Goal: Task Accomplishment & Management: Manage account settings

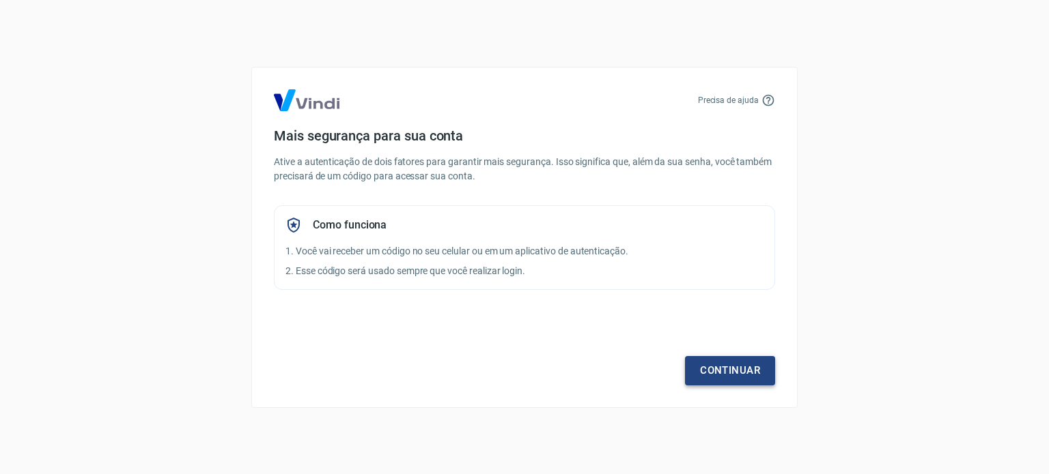
click at [693, 376] on link "Continuar" at bounding box center [730, 370] width 90 height 29
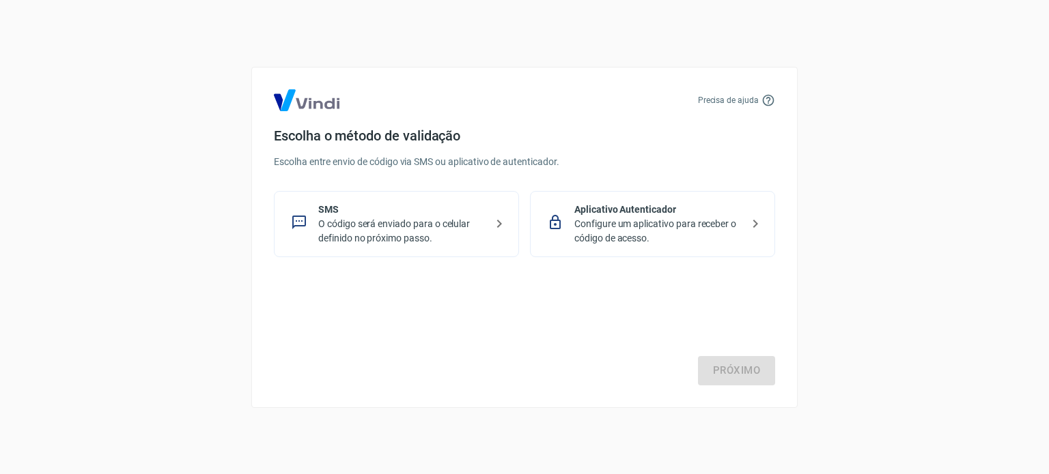
click at [429, 225] on p "O código será enviado para o celular definido no próximo passo." at bounding box center [401, 231] width 167 height 29
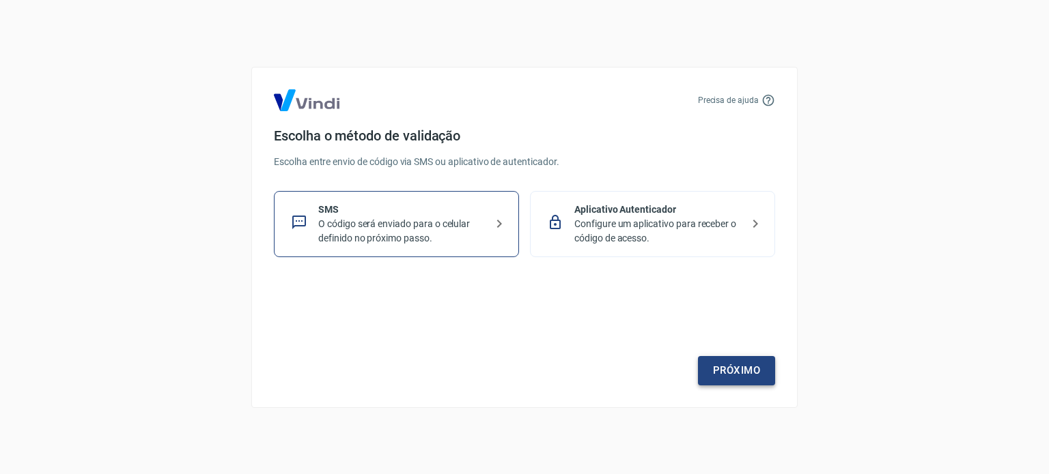
click at [704, 367] on link "Próximo" at bounding box center [736, 370] width 77 height 29
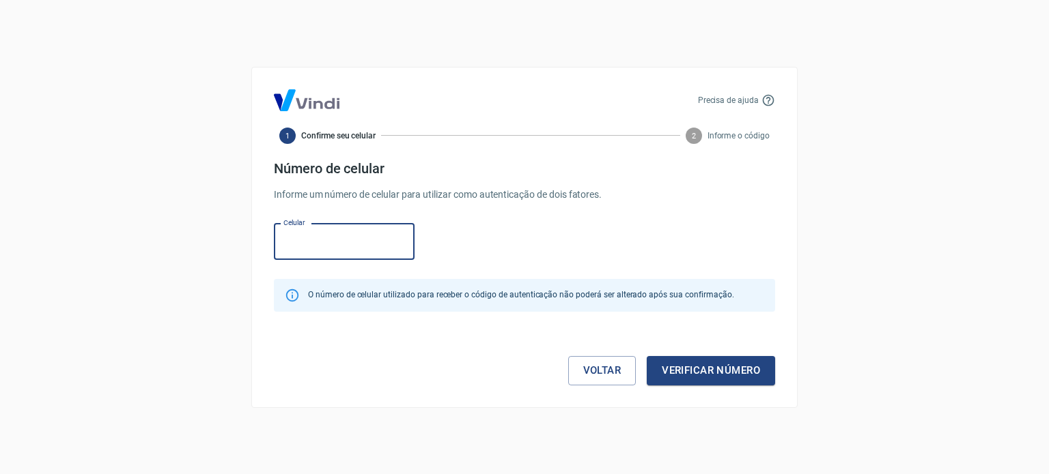
paste input "[PHONE_NUMBER]"
type input "[PHONE_NUMBER]"
click at [685, 380] on button "Verificar número" at bounding box center [711, 370] width 128 height 29
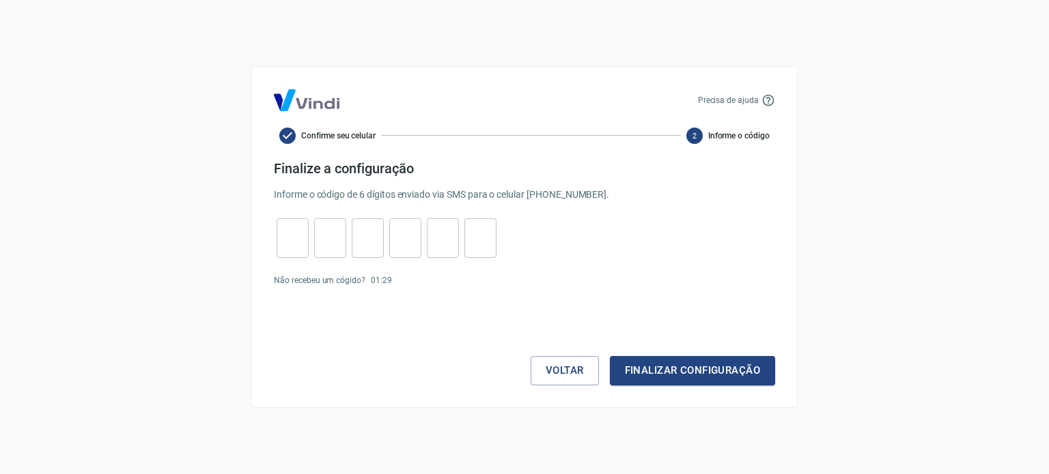
click at [295, 227] on input "tel" at bounding box center [293, 237] width 32 height 29
type input "5"
type input "8"
type input "1"
type input "2"
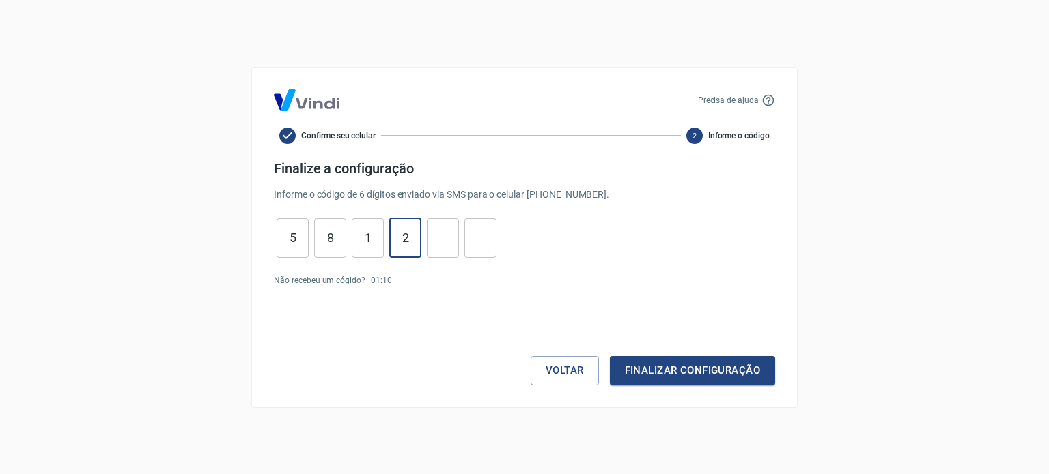
type input "1"
type input "6"
click at [750, 378] on button "Finalizar configuração" at bounding box center [692, 370] width 165 height 29
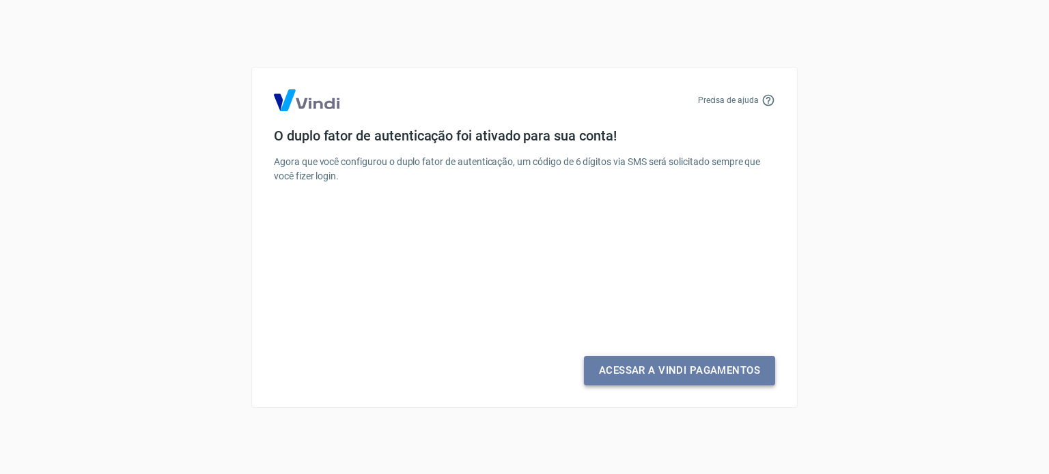
click at [652, 375] on link "Acessar a Vindi Pagamentos" at bounding box center [679, 370] width 191 height 29
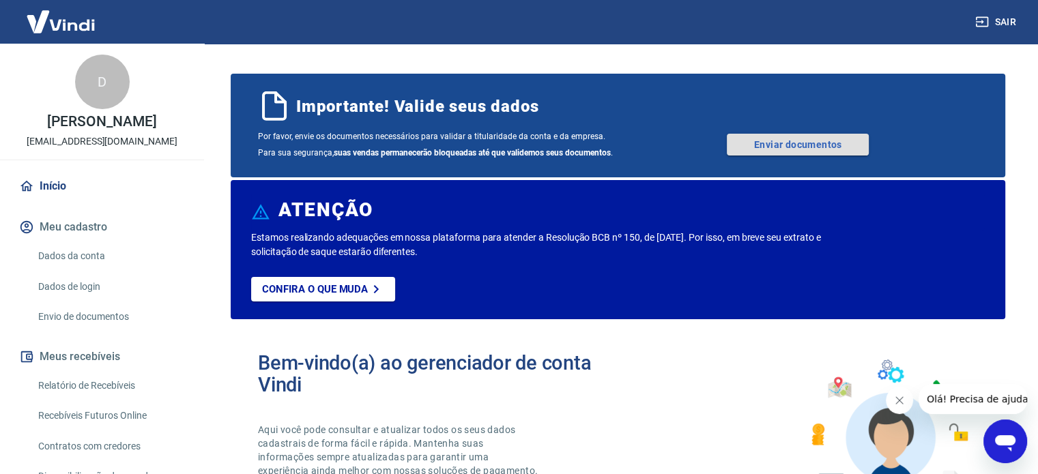
click at [867, 149] on link "Enviar documentos" at bounding box center [798, 145] width 142 height 22
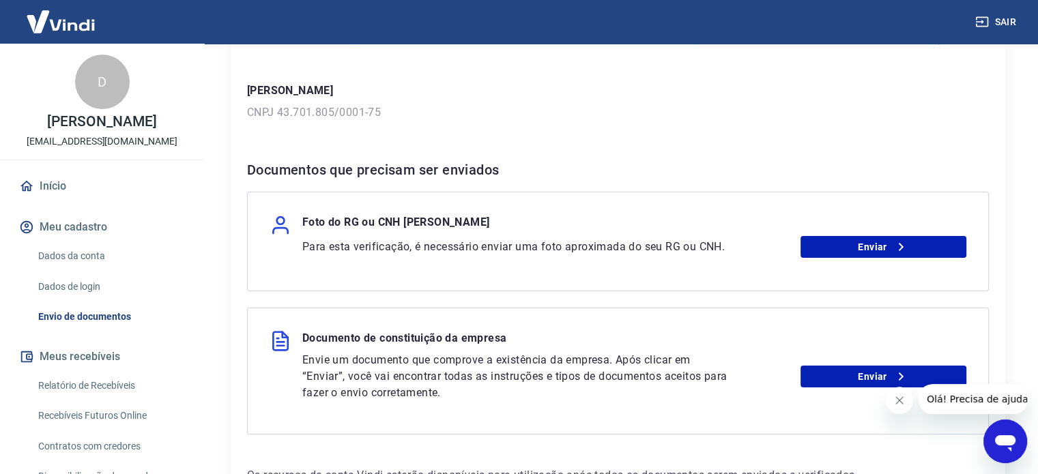
scroll to position [205, 0]
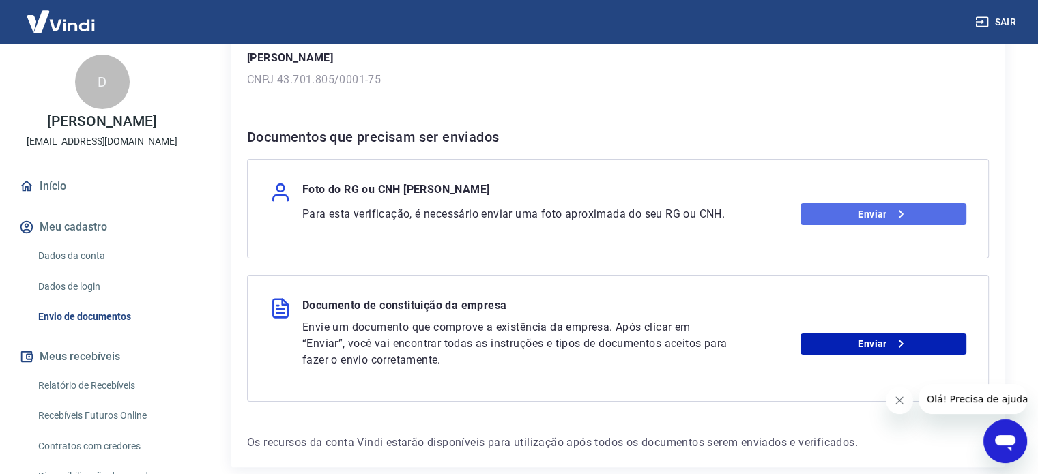
click at [826, 221] on link "Enviar" at bounding box center [884, 214] width 166 height 22
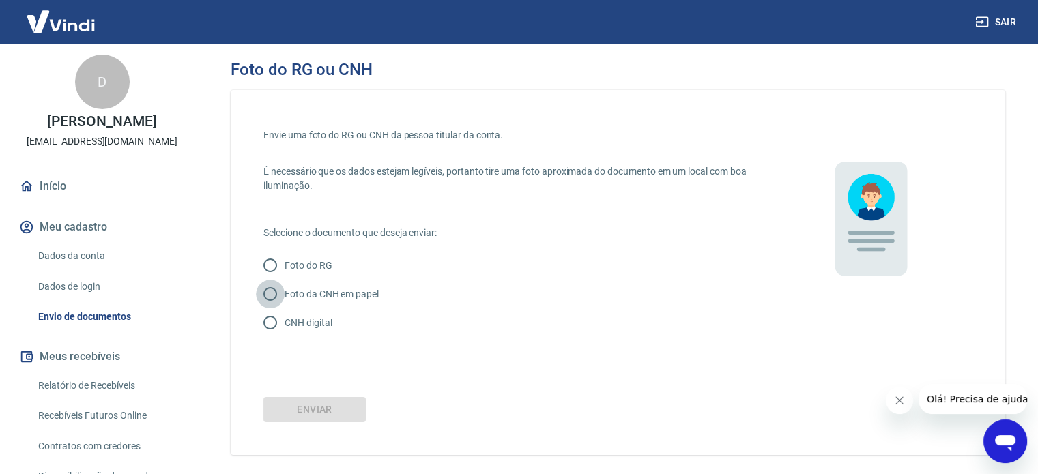
click at [280, 290] on input "Foto da CNH em papel" at bounding box center [270, 294] width 29 height 29
radio input "true"
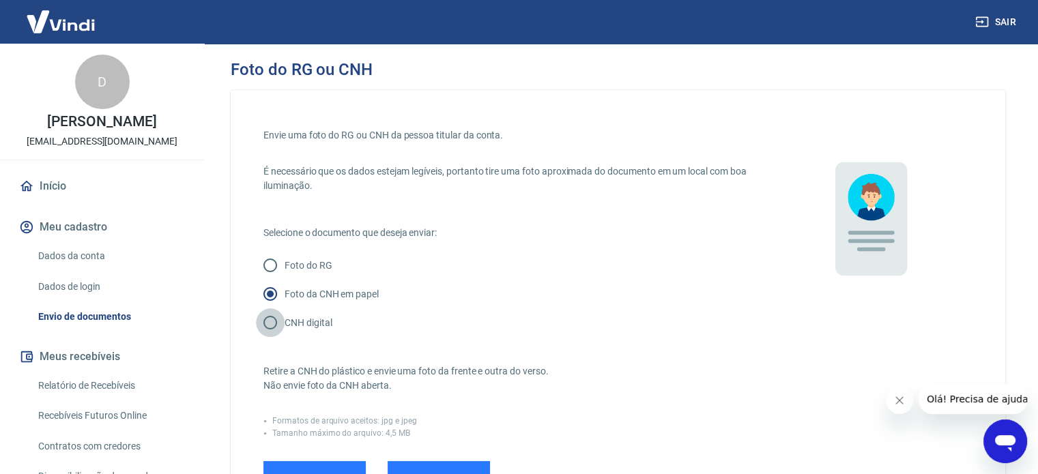
click at [275, 315] on input "CNH digital" at bounding box center [270, 323] width 29 height 29
radio input "true"
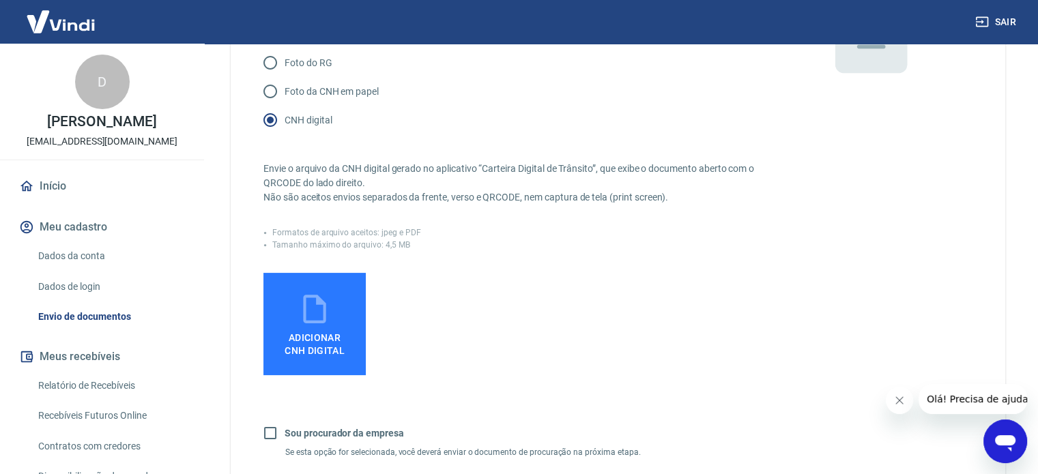
scroll to position [205, 0]
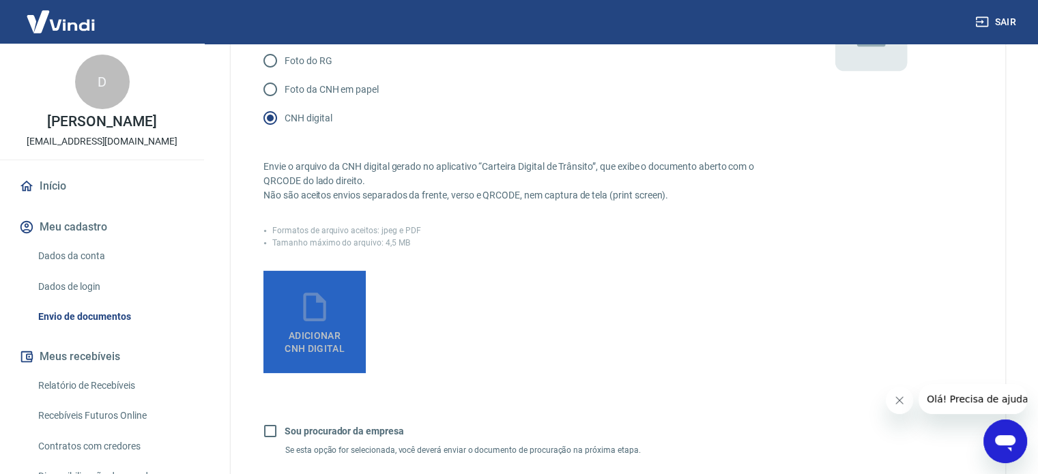
click at [313, 303] on icon at bounding box center [315, 307] width 34 height 34
click at [0, 0] on input "Adicionar CNH Digital" at bounding box center [0, 0] width 0 height 0
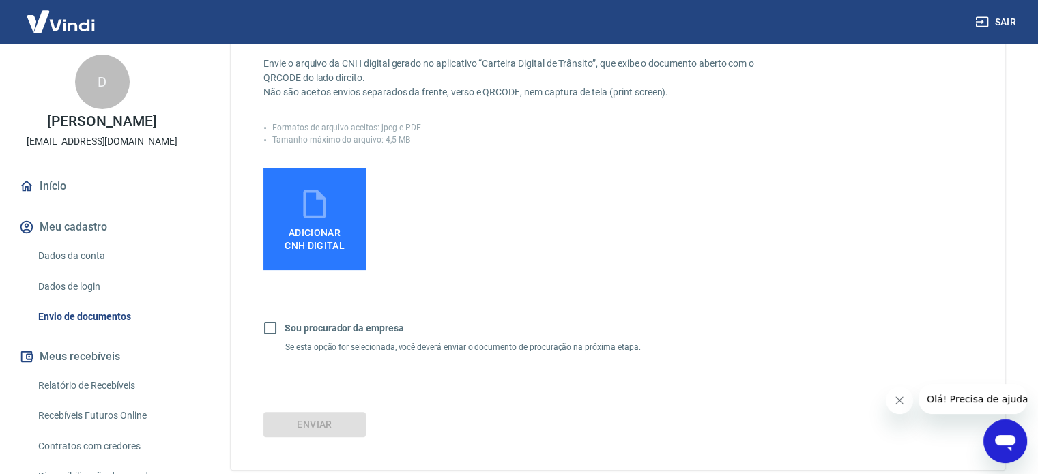
scroll to position [242, 0]
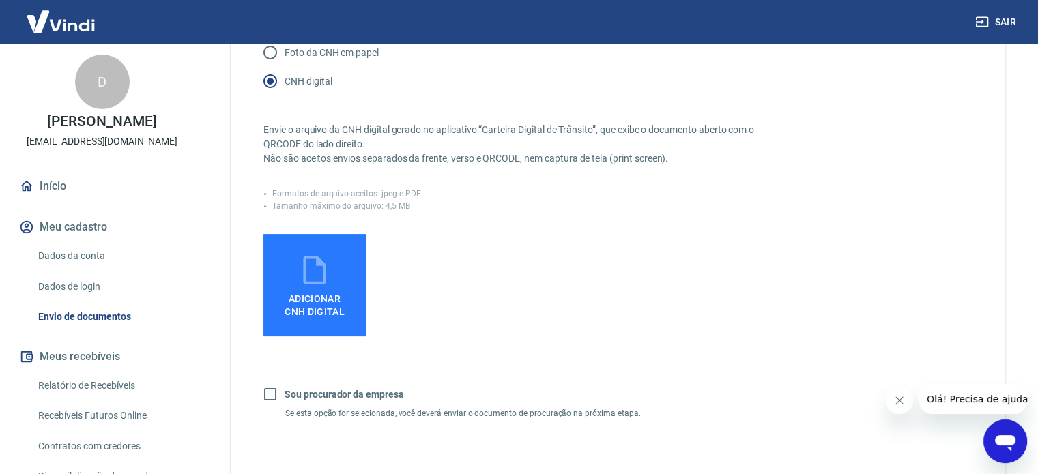
click at [303, 289] on span "Adicionar CNH Digital" at bounding box center [314, 302] width 71 height 31
click at [0, 0] on input "Adicionar CNH Digital" at bounding box center [0, 0] width 0 height 0
click at [311, 268] on icon at bounding box center [315, 270] width 34 height 34
click at [0, 0] on input "Adicionar CNH Digital" at bounding box center [0, 0] width 0 height 0
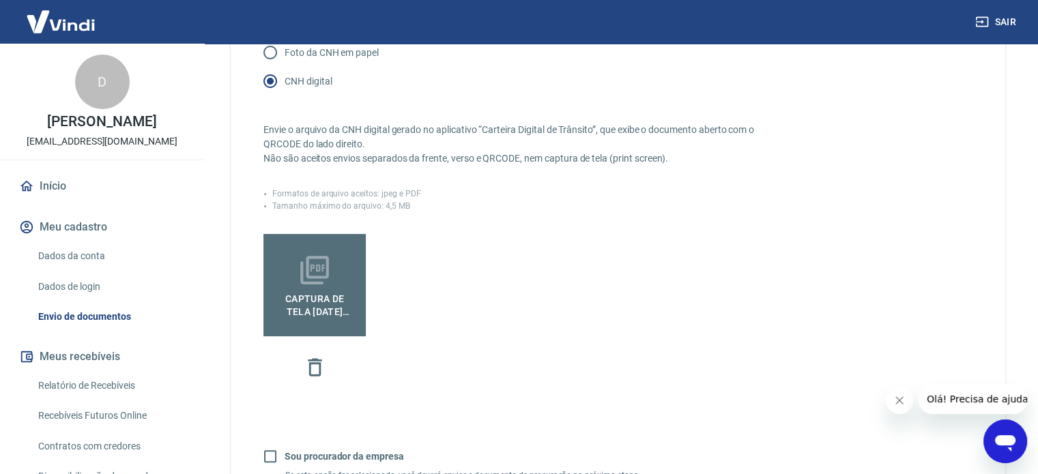
click at [314, 269] on icon at bounding box center [315, 270] width 34 height 34
click at [0, 0] on input "Captura de tela 2025-04-04 150113.pdf" at bounding box center [0, 0] width 0 height 0
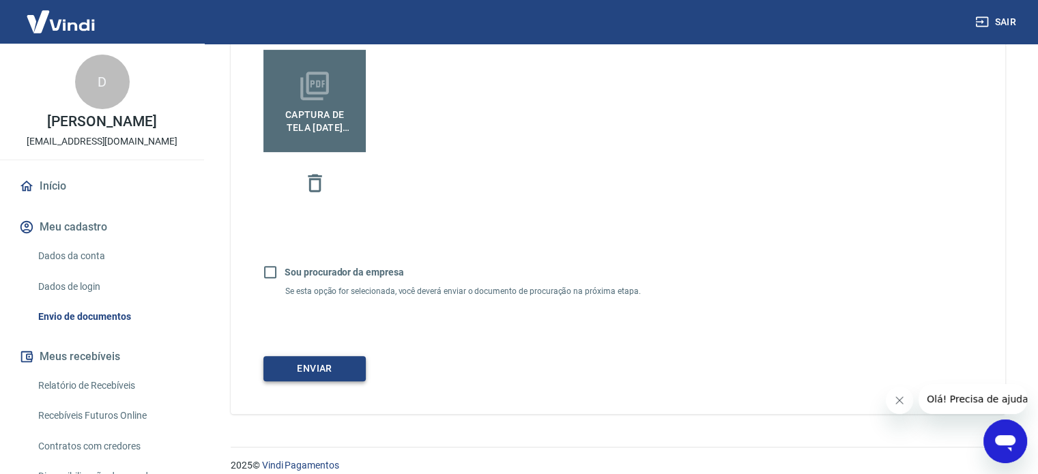
scroll to position [440, 0]
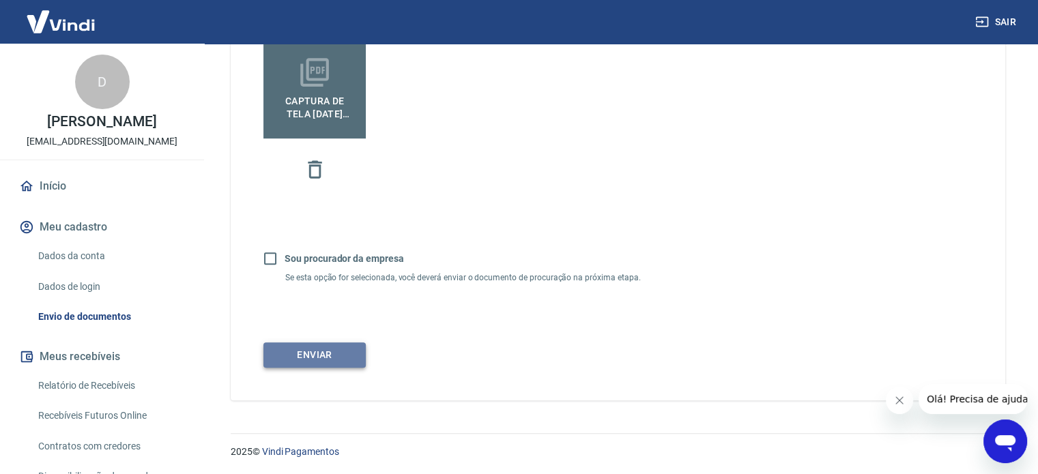
click at [355, 343] on button "Enviar" at bounding box center [315, 355] width 102 height 25
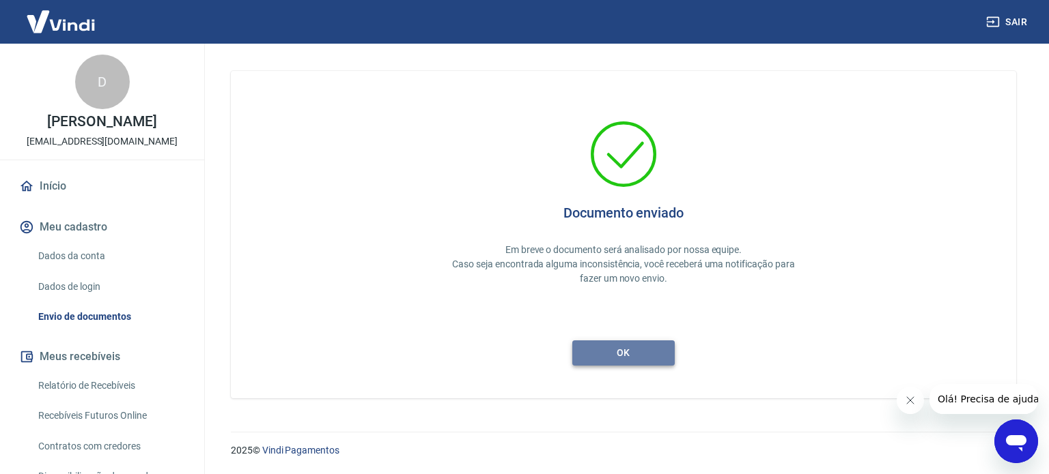
click at [640, 363] on button "ok" at bounding box center [623, 353] width 102 height 25
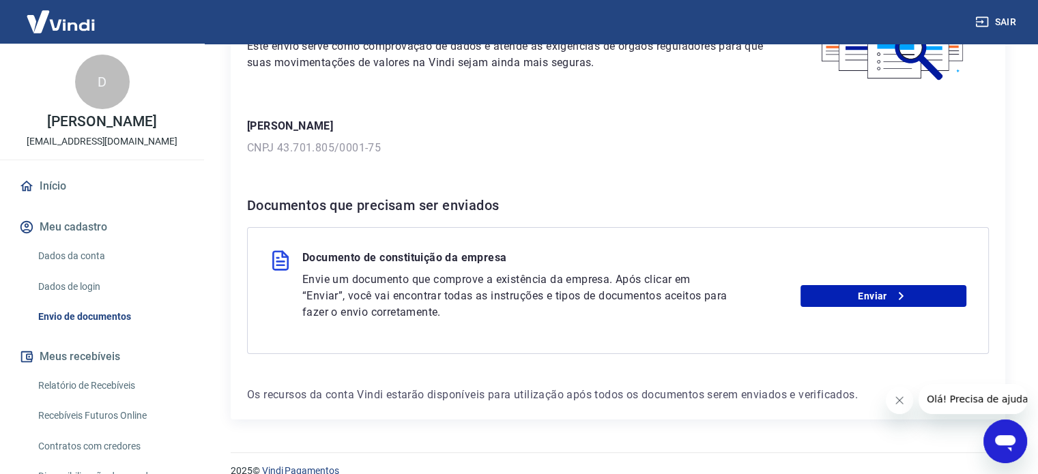
scroll to position [156, 0]
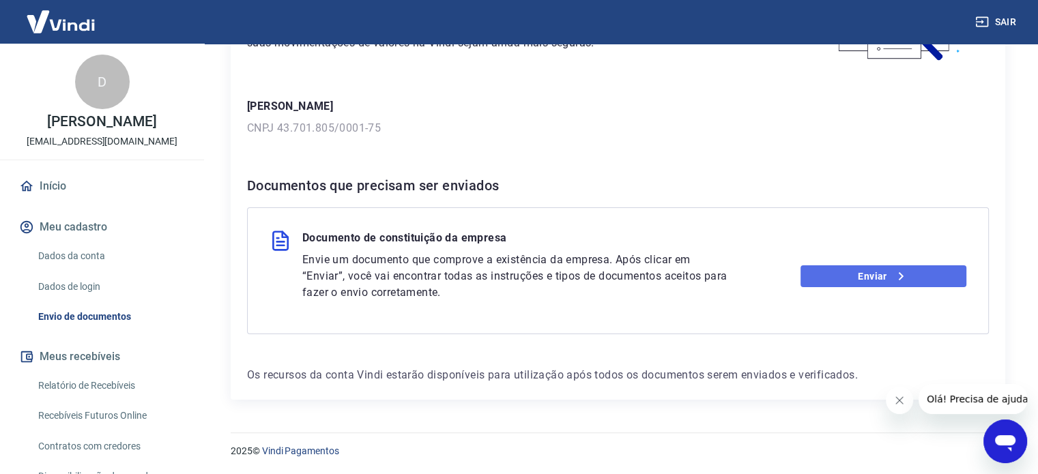
click at [845, 278] on link "Enviar" at bounding box center [884, 277] width 166 height 22
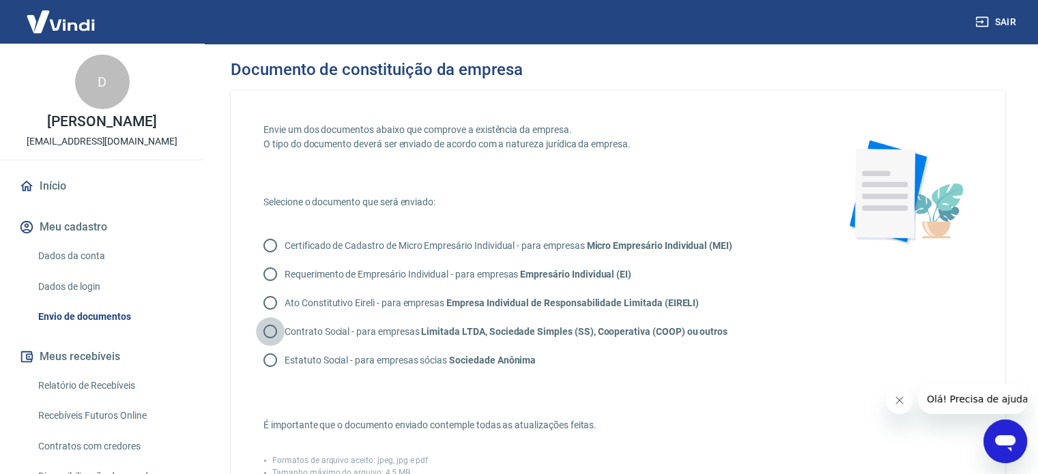
click at [270, 331] on input "Contrato Social - para empresas Limitada LTDA, Sociedade Simples (SS), Cooperat…" at bounding box center [270, 331] width 29 height 29
radio input "true"
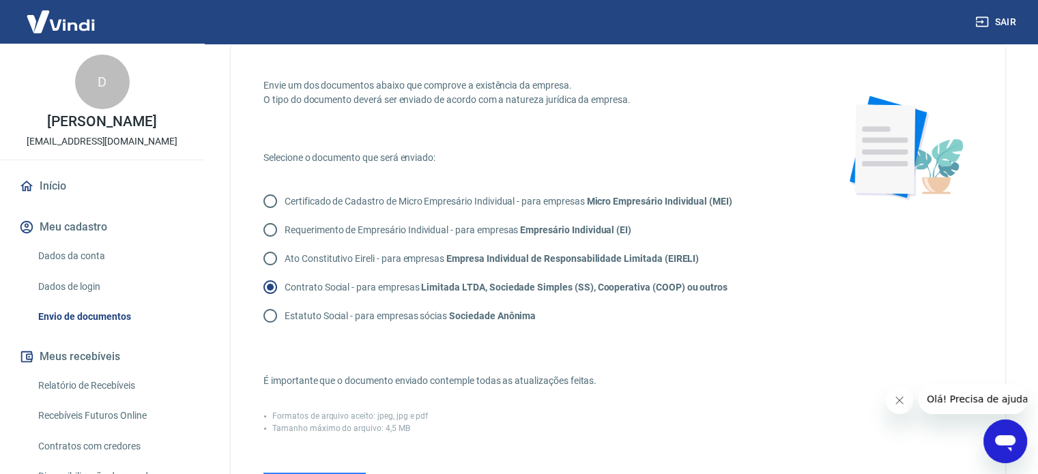
scroll to position [137, 0]
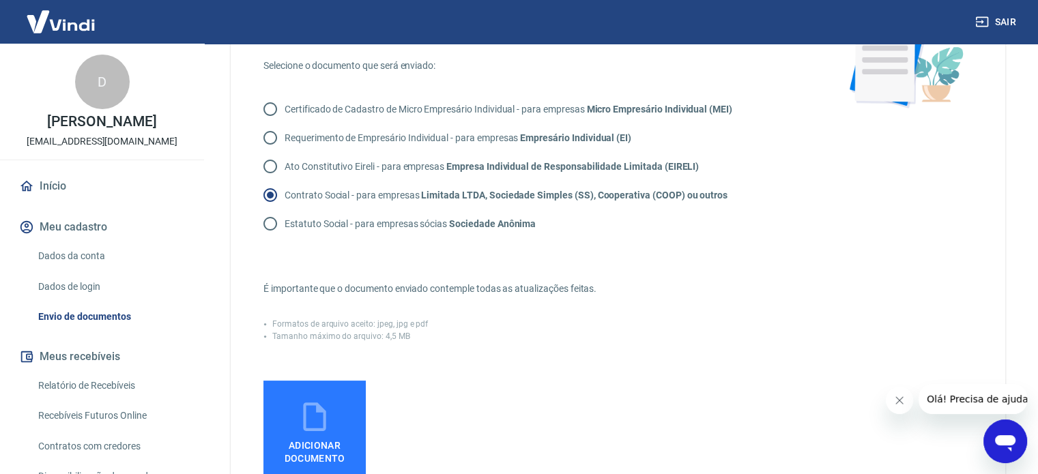
click at [320, 424] on icon at bounding box center [315, 417] width 34 height 34
click at [0, 0] on input "Adicionar documento" at bounding box center [0, 0] width 0 height 0
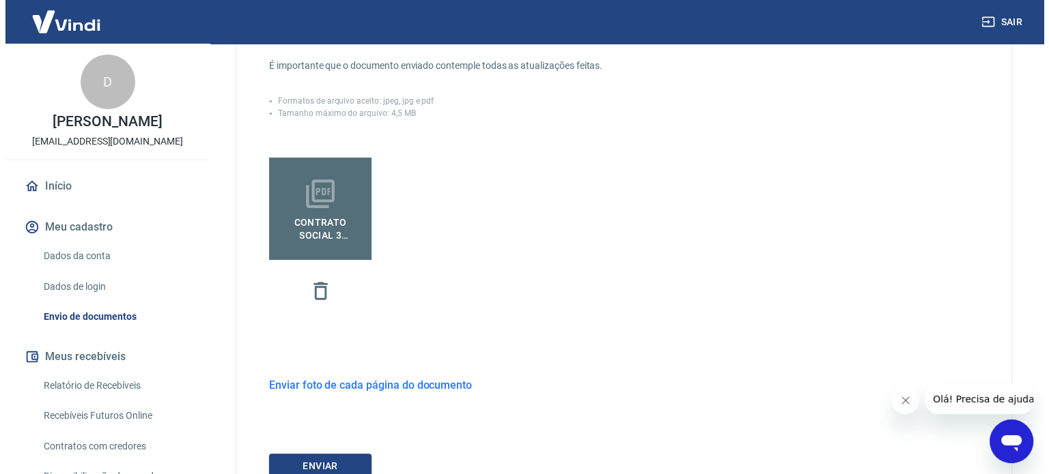
scroll to position [472, 0]
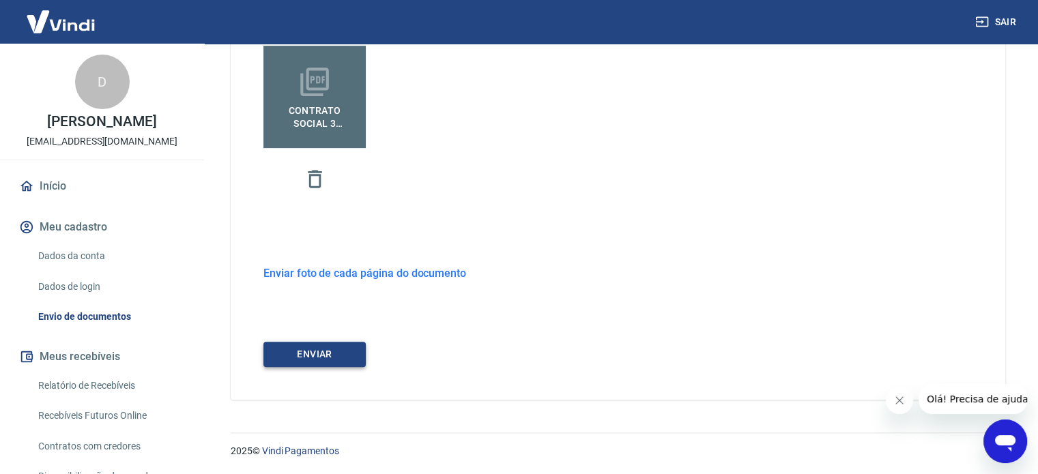
click at [333, 350] on button "ENVIAR" at bounding box center [315, 354] width 102 height 25
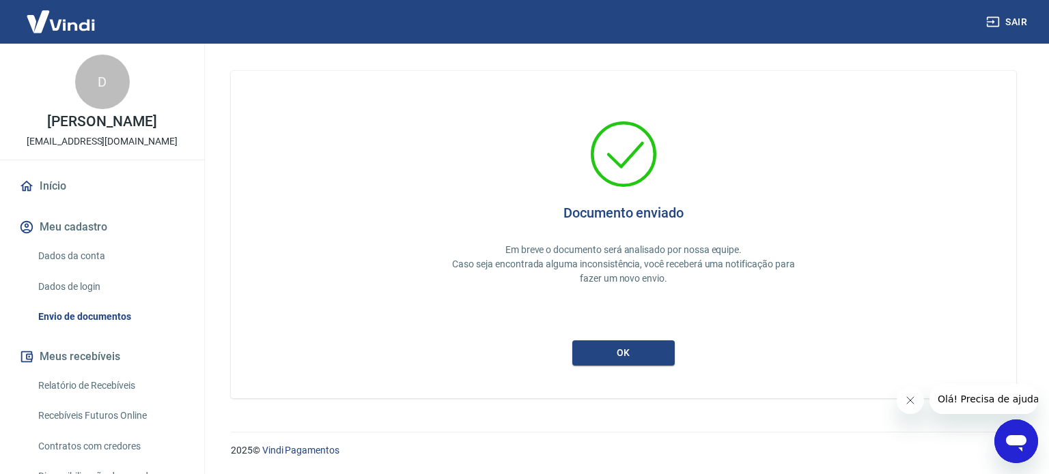
click at [606, 365] on div "Documento enviado Em breve o documento será analisado por nossa equipe. Caso se…" at bounding box center [623, 235] width 785 height 328
click at [609, 360] on button "ok" at bounding box center [623, 353] width 102 height 25
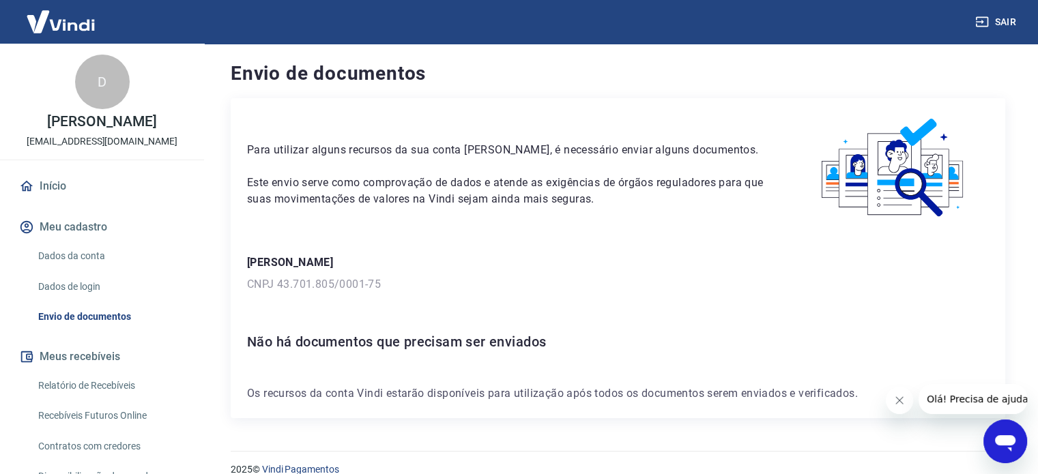
click at [87, 248] on link "Dados da conta" at bounding box center [110, 256] width 155 height 28
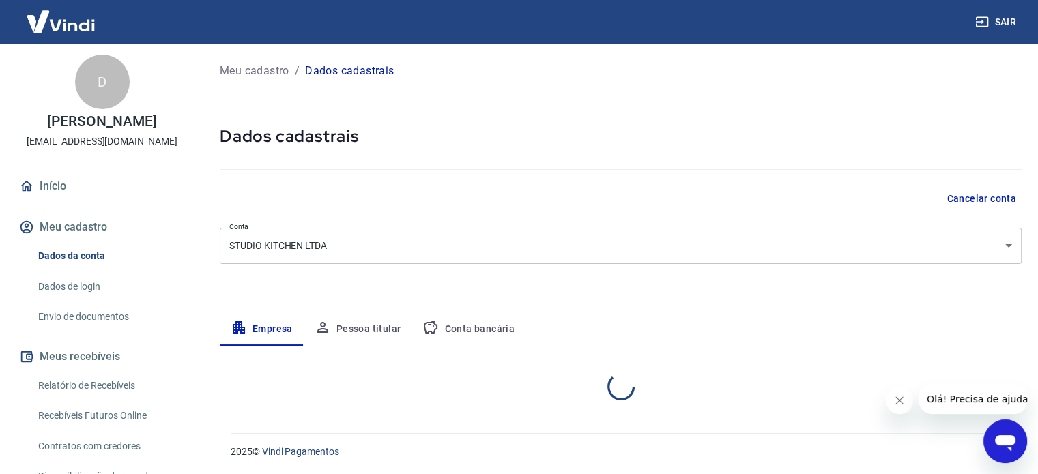
select select "SP"
select select "business"
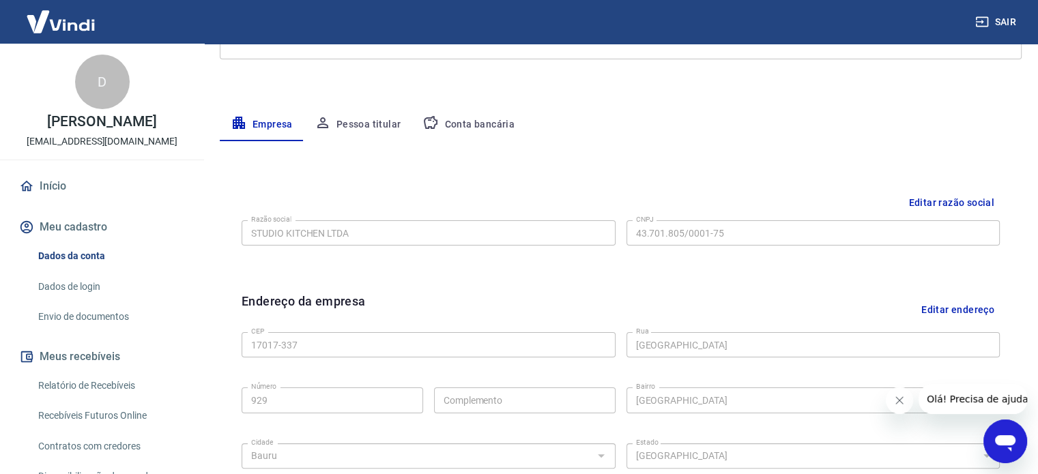
click at [332, 126] on button "Pessoa titular" at bounding box center [358, 125] width 109 height 33
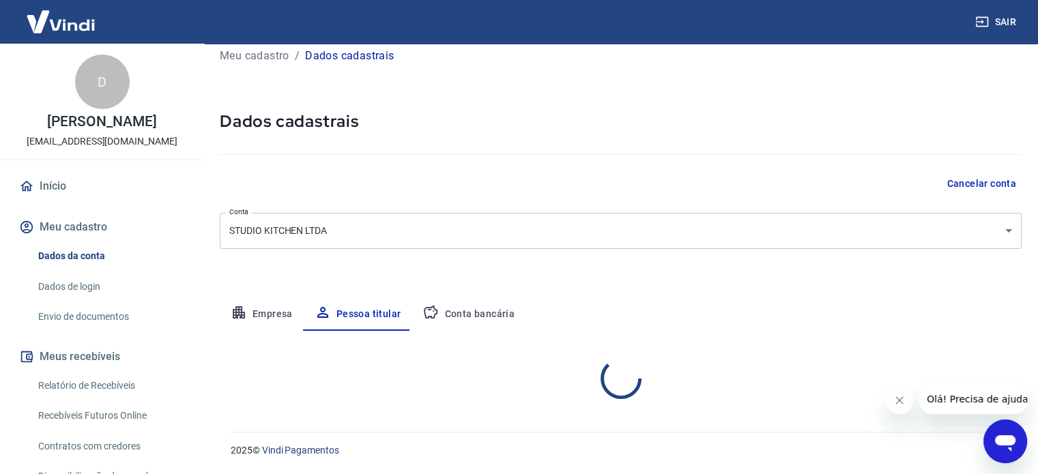
scroll to position [71, 0]
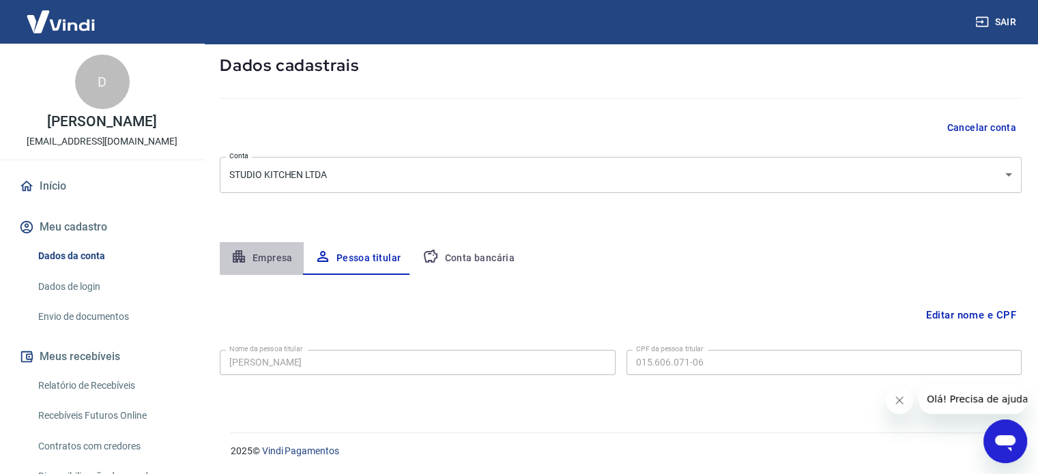
click at [265, 254] on button "Empresa" at bounding box center [262, 258] width 84 height 33
select select "SP"
select select "business"
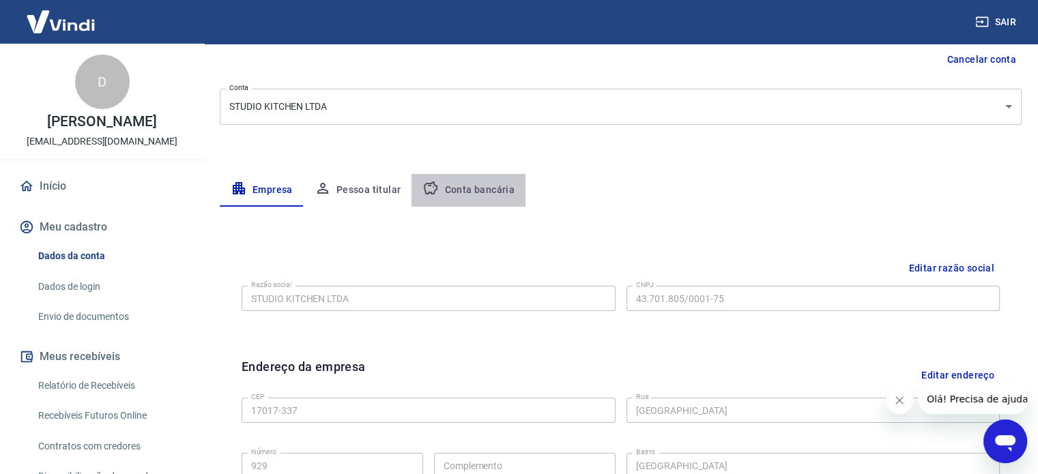
click at [476, 182] on button "Conta bancária" at bounding box center [469, 190] width 114 height 33
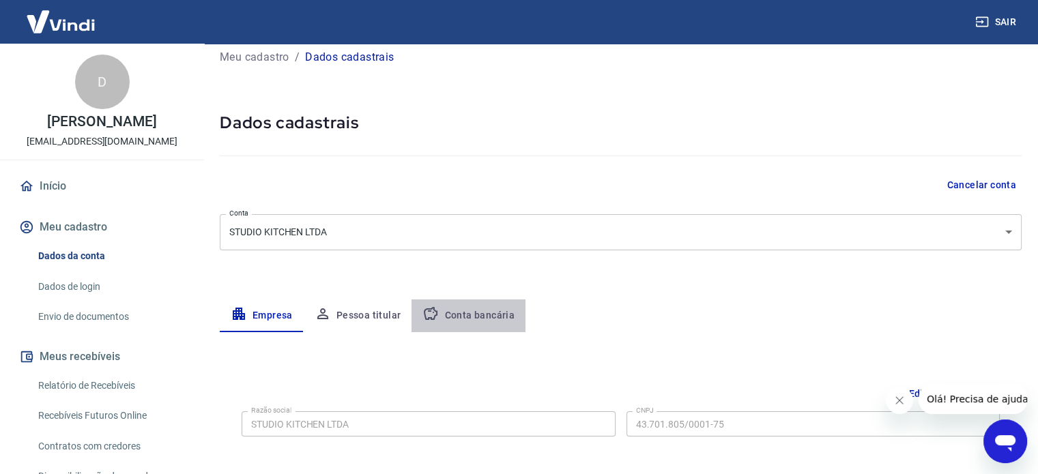
select select "1"
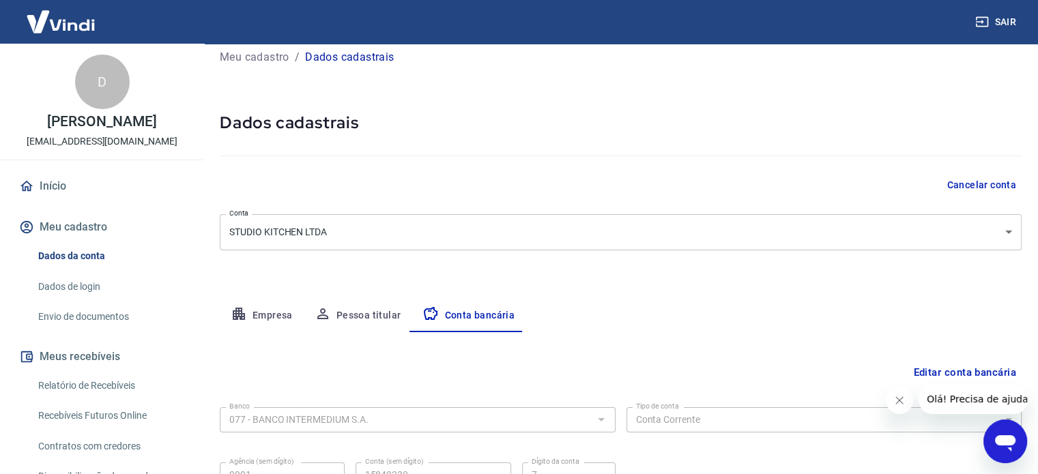
scroll to position [139, 0]
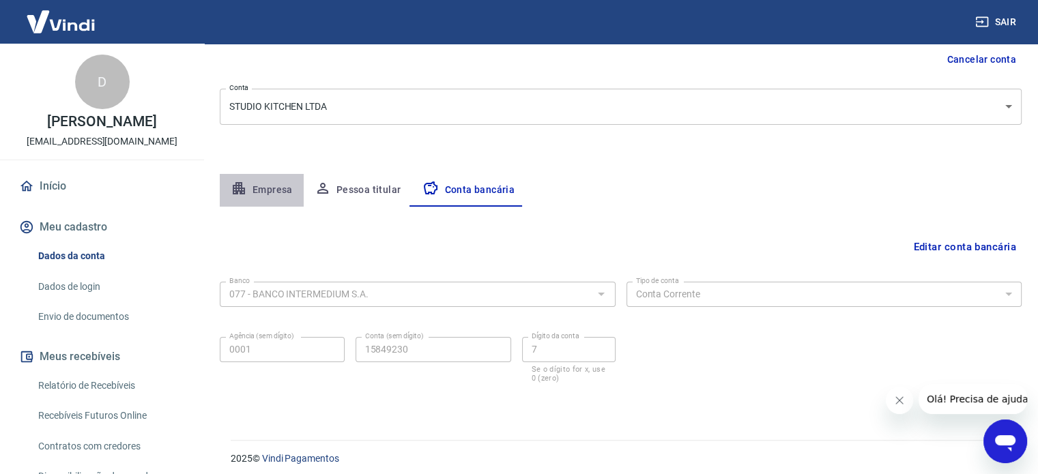
click at [263, 181] on button "Empresa" at bounding box center [262, 190] width 84 height 33
select select "SP"
select select "business"
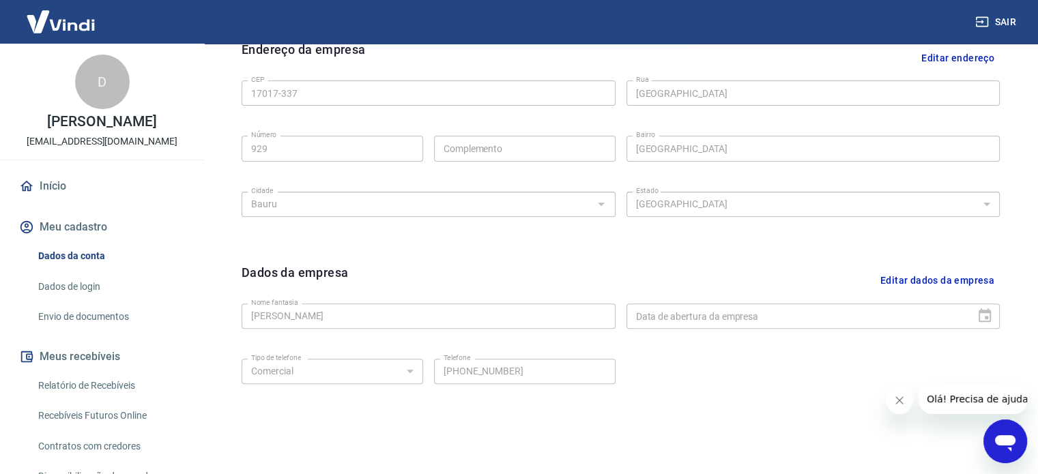
scroll to position [481, 0]
